Goal: Information Seeking & Learning: Learn about a topic

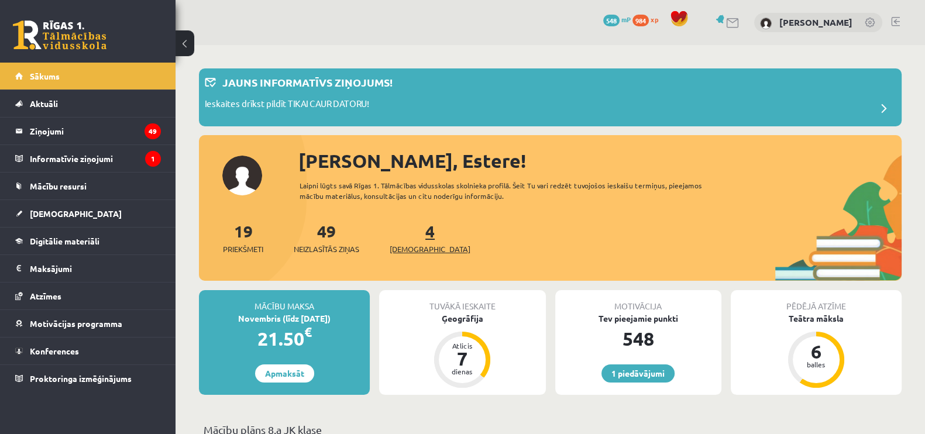
click at [406, 246] on span "[DEMOGRAPHIC_DATA]" at bounding box center [430, 249] width 81 height 12
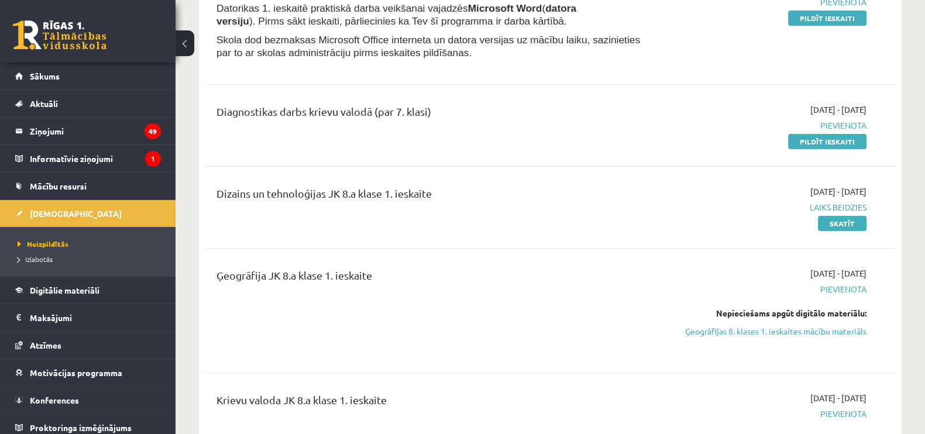
scroll to position [335, 0]
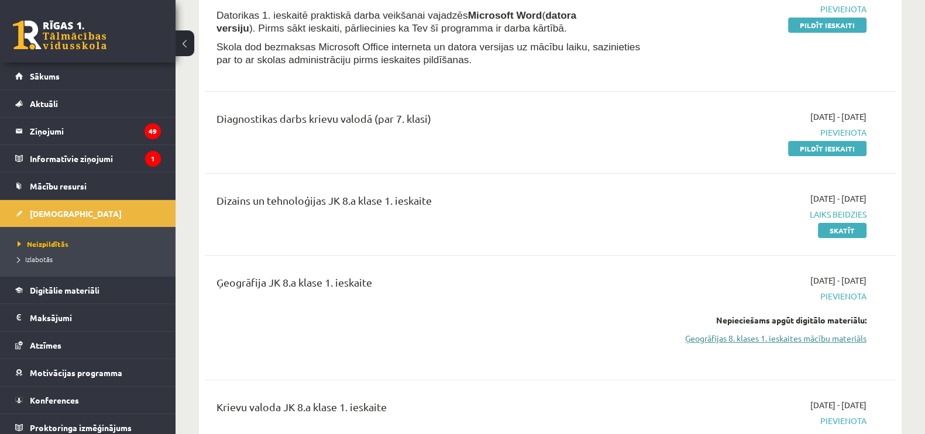
click at [725, 339] on link "Ģeogrāfijas 8. klases 1. ieskaites mācību materiāls" at bounding box center [764, 338] width 205 height 12
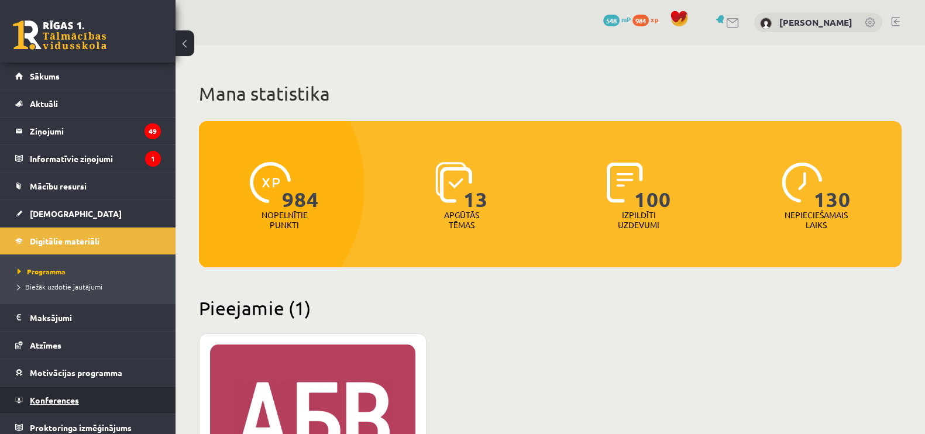
click at [46, 393] on link "Konferences" at bounding box center [88, 400] width 146 height 27
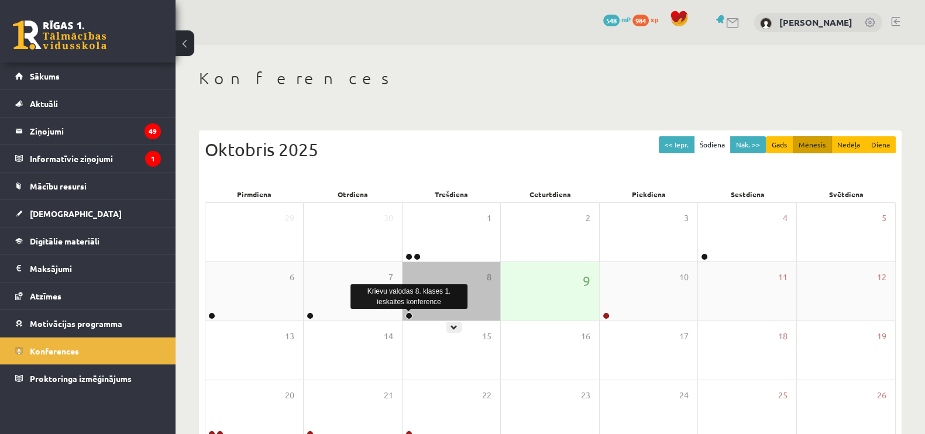
click at [410, 317] on link at bounding box center [409, 316] width 7 height 7
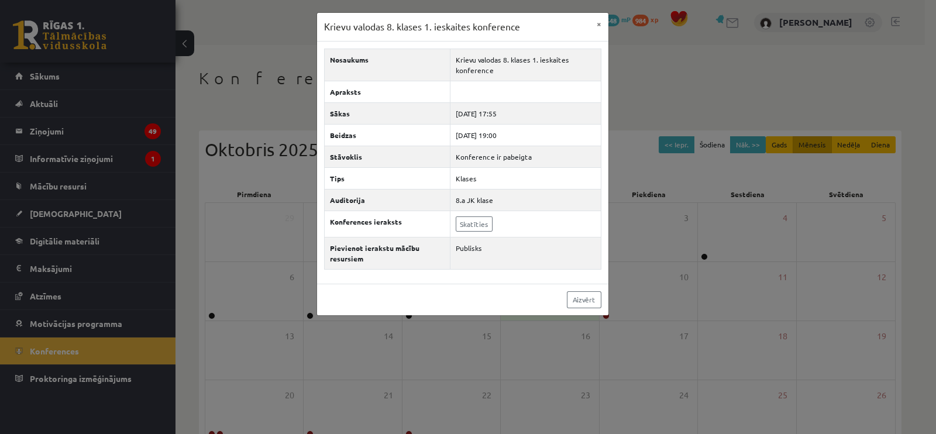
click at [660, 102] on div "Krievu valodas 8. klases 1. ieskaites konference × Nosaukums Krievu valodas 8. …" at bounding box center [468, 217] width 936 height 434
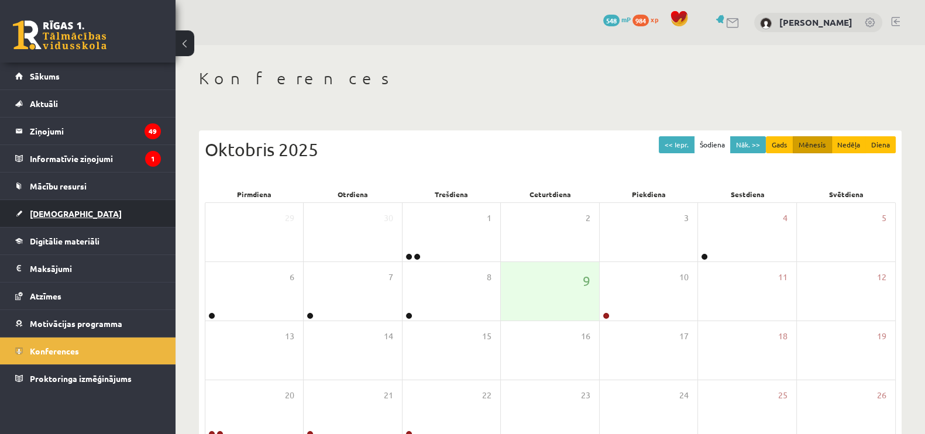
click at [56, 208] on span "[DEMOGRAPHIC_DATA]" at bounding box center [76, 213] width 92 height 11
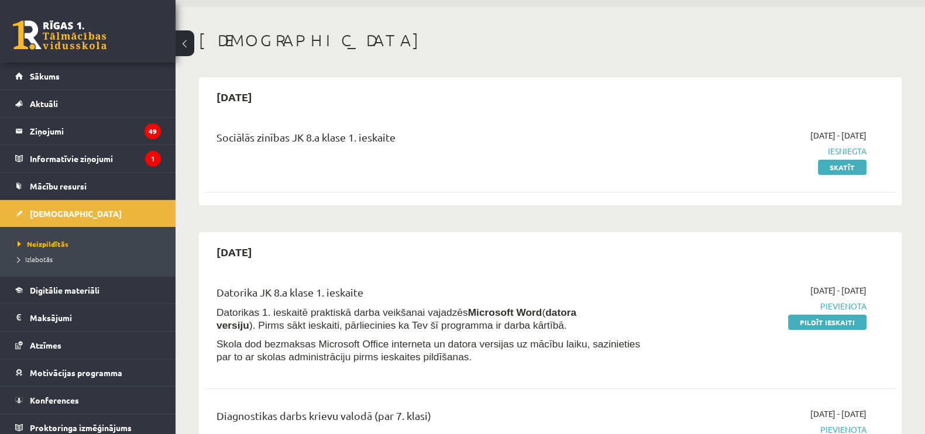
scroll to position [50, 0]
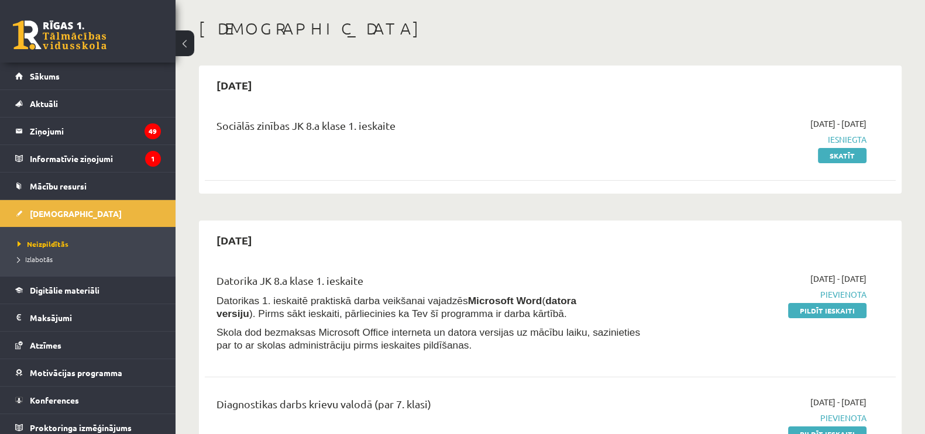
click at [15, 200] on link "[DEMOGRAPHIC_DATA]" at bounding box center [88, 213] width 146 height 27
